Goal: Information Seeking & Learning: Learn about a topic

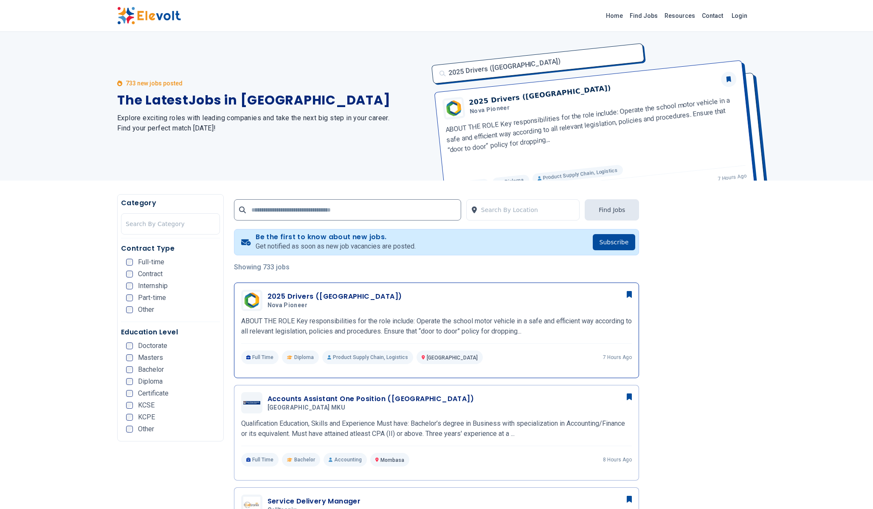
click at [364, 291] on h3 "2025 Drivers ([GEOGRAPHIC_DATA])" at bounding box center [335, 296] width 135 height 10
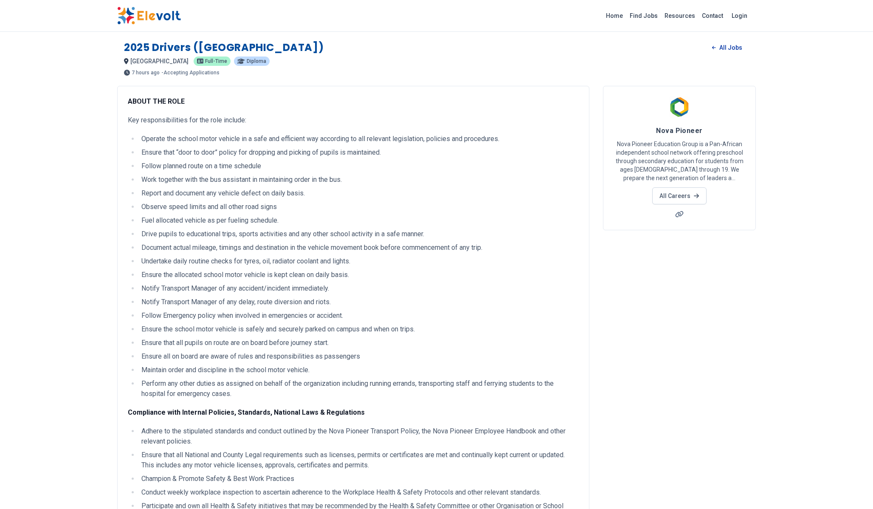
click at [733, 46] on link "All Jobs" at bounding box center [727, 47] width 44 height 13
